Goal: Task Accomplishment & Management: Manage account settings

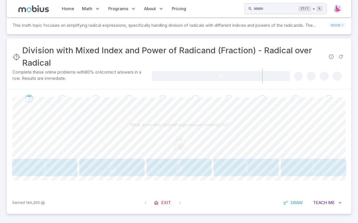
scroll to position [46, 0]
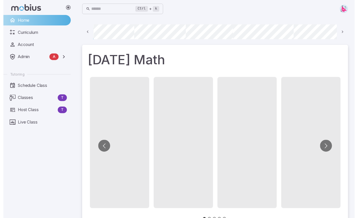
scroll to position [0, 40]
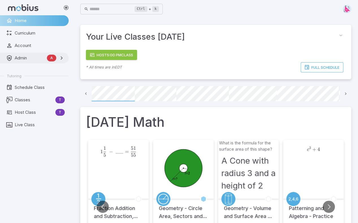
click at [24, 59] on span "Admin" at bounding box center [30, 58] width 30 height 6
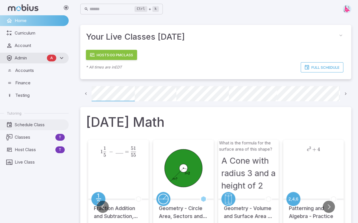
click at [30, 127] on span "Schedule Class" at bounding box center [40, 124] width 50 height 6
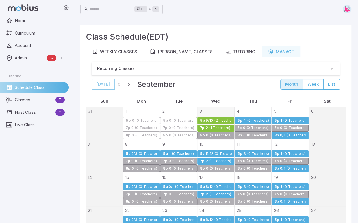
click at [249, 119] on div "4 (0 Teachers)" at bounding box center [256, 120] width 26 height 4
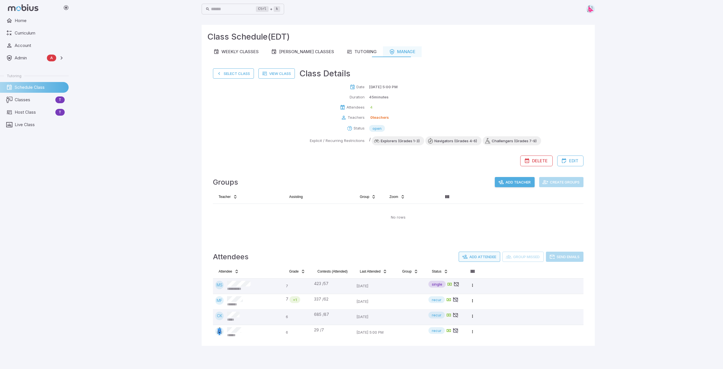
click at [362, 222] on button "Add Attendee" at bounding box center [480, 256] width 42 height 10
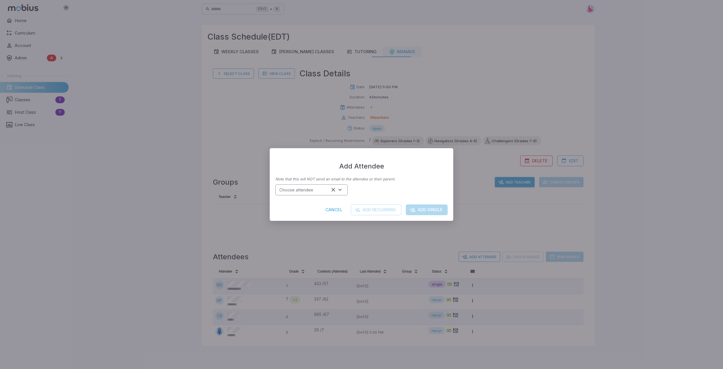
click at [321, 191] on input "Choose attendee" at bounding box center [303, 190] width 52 height 8
click at [298, 222] on span "*****" at bounding box center [298, 223] width 10 height 5
type input "**********"
click at [362, 208] on button "Add Single" at bounding box center [427, 209] width 42 height 11
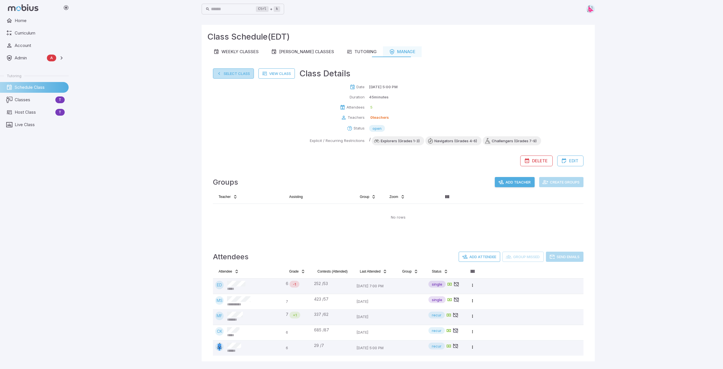
click at [236, 73] on button "Select Class" at bounding box center [233, 73] width 41 height 10
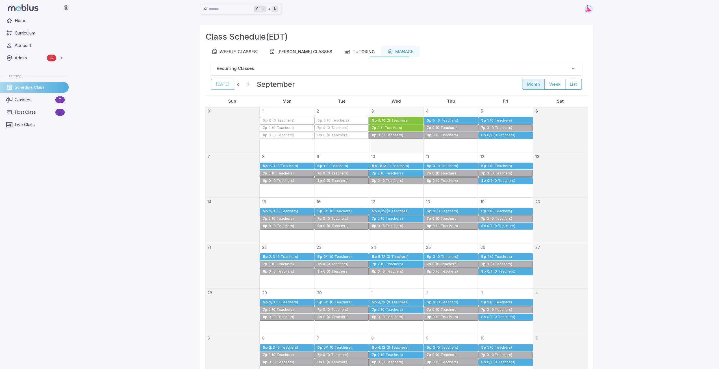
click at [362, 172] on div "2 (0 Teachers)" at bounding box center [390, 173] width 26 height 4
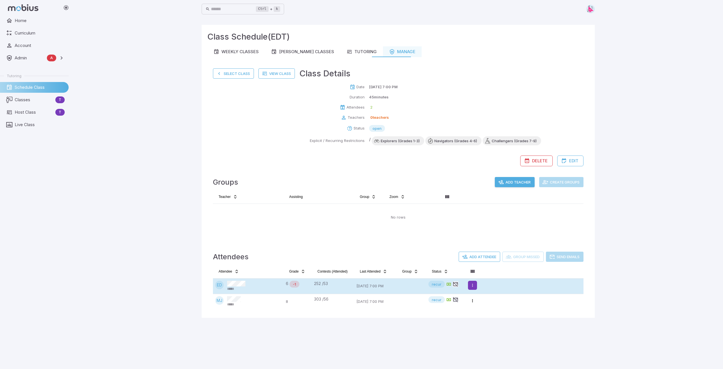
click at [362, 222] on html "Home Curriculum Account Admin A Accounts Finance Testing Tutoring Schedule Clas…" at bounding box center [361, 184] width 723 height 369
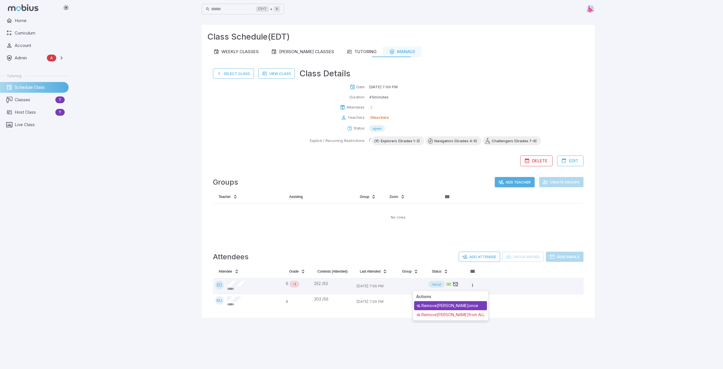
click at [362, 222] on div "Remove [PERSON_NAME] once" at bounding box center [450, 305] width 73 height 9
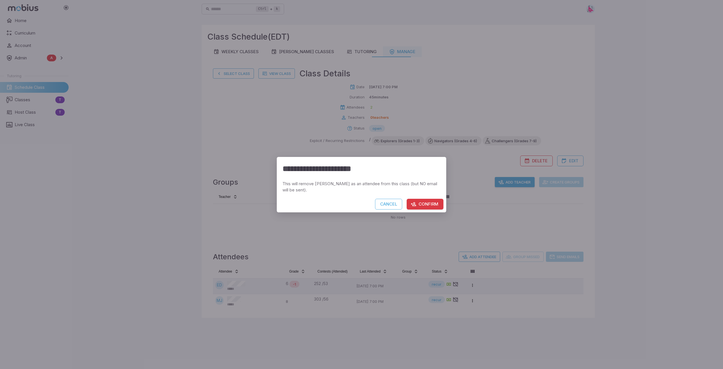
click at [362, 203] on button "Confirm" at bounding box center [425, 204] width 37 height 11
